Goal: Information Seeking & Learning: Find specific fact

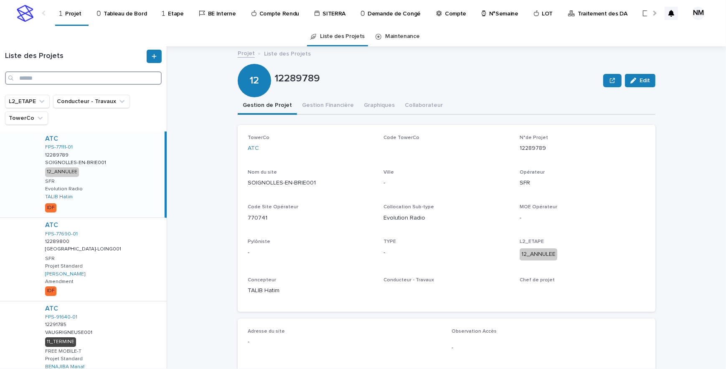
click at [50, 80] on input "Search" at bounding box center [83, 77] width 157 height 13
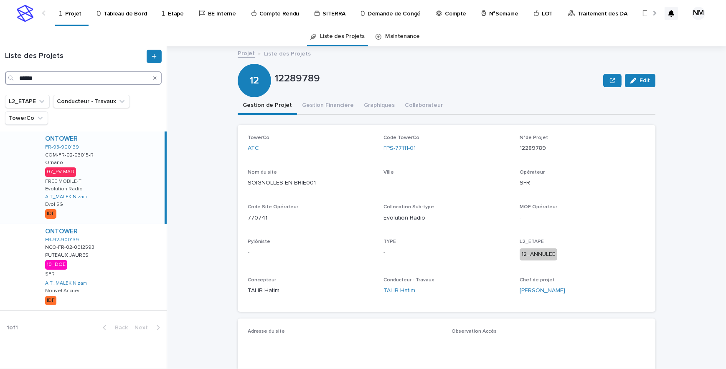
type input "******"
click at [115, 177] on div "ONTOWER FR-93-900139 COM-FR-02-03015-R COM-FR-02-03015-R Ornano Ornano 07_PV MA…" at bounding box center [101, 178] width 126 height 92
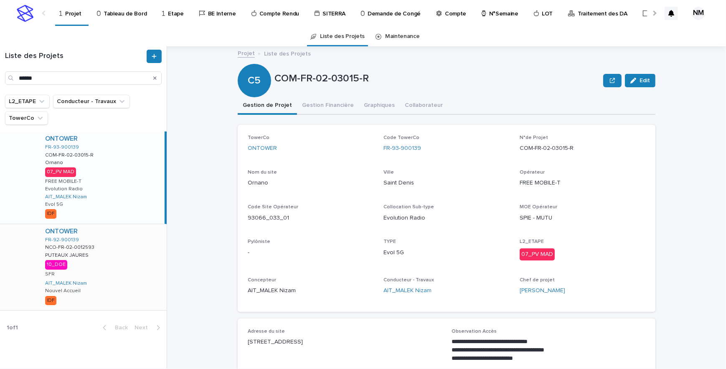
click at [139, 251] on div "ONTOWER FR-92-900139 NCO-FR-02-0012593 NCO-FR-02-0012593 PUTEAUX JAURES PUTEAUX…" at bounding box center [102, 267] width 128 height 86
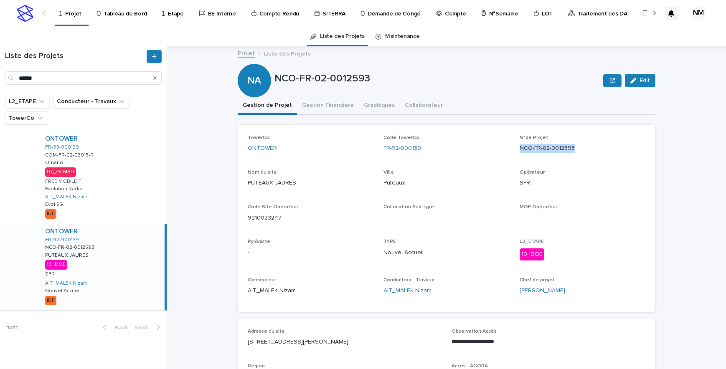
drag, startPoint x: 582, startPoint y: 149, endPoint x: 516, endPoint y: 149, distance: 66.0
click at [519, 149] on p "NCO-FR-02-0012593" at bounding box center [582, 148] width 126 height 9
copy p "NCO-FR-02-0012593"
